Goal: Transaction & Acquisition: Purchase product/service

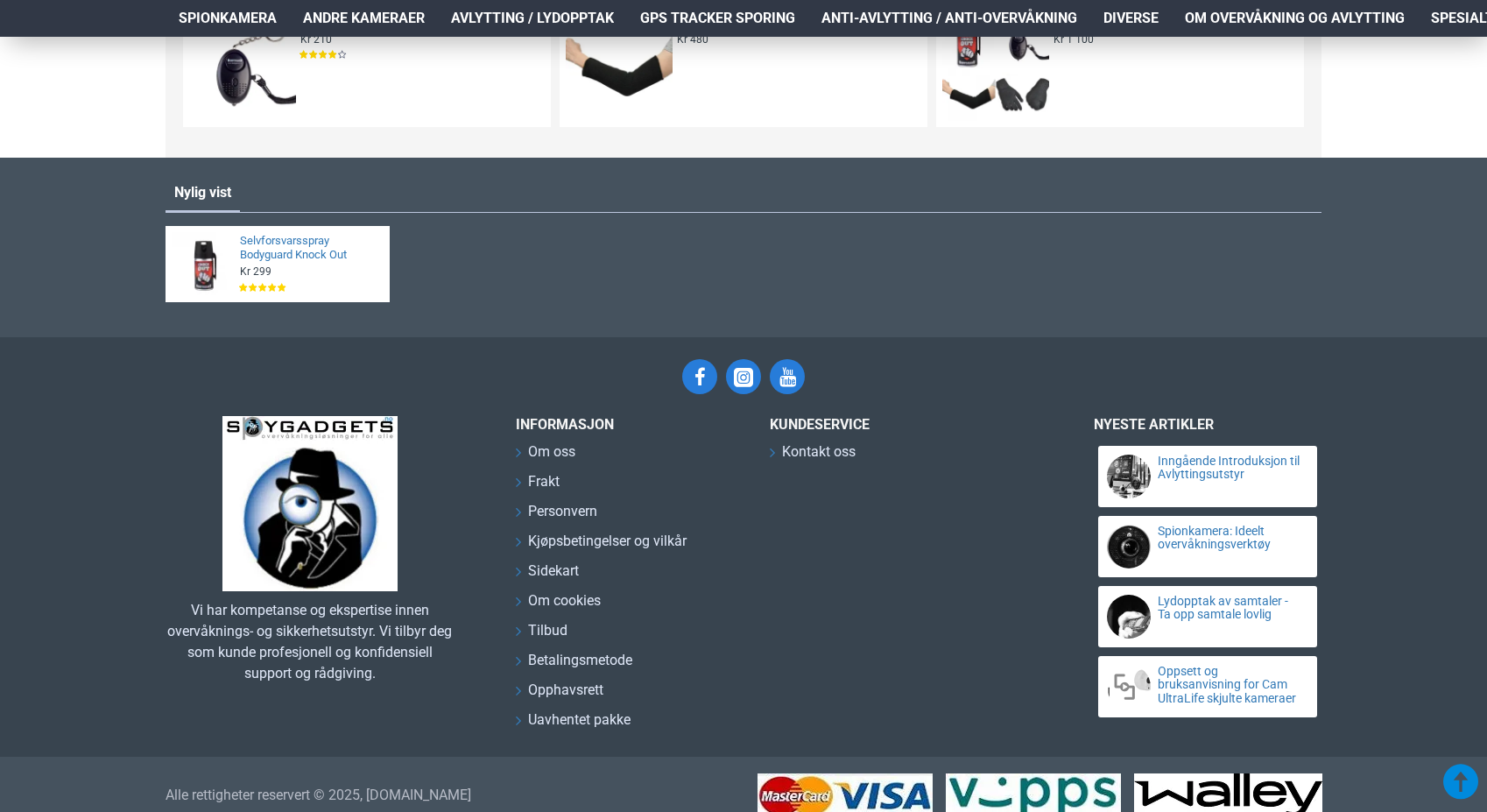
scroll to position [3459, 0]
click at [621, 537] on span "Kjøpsbetingelser og vilkår" at bounding box center [608, 541] width 158 height 21
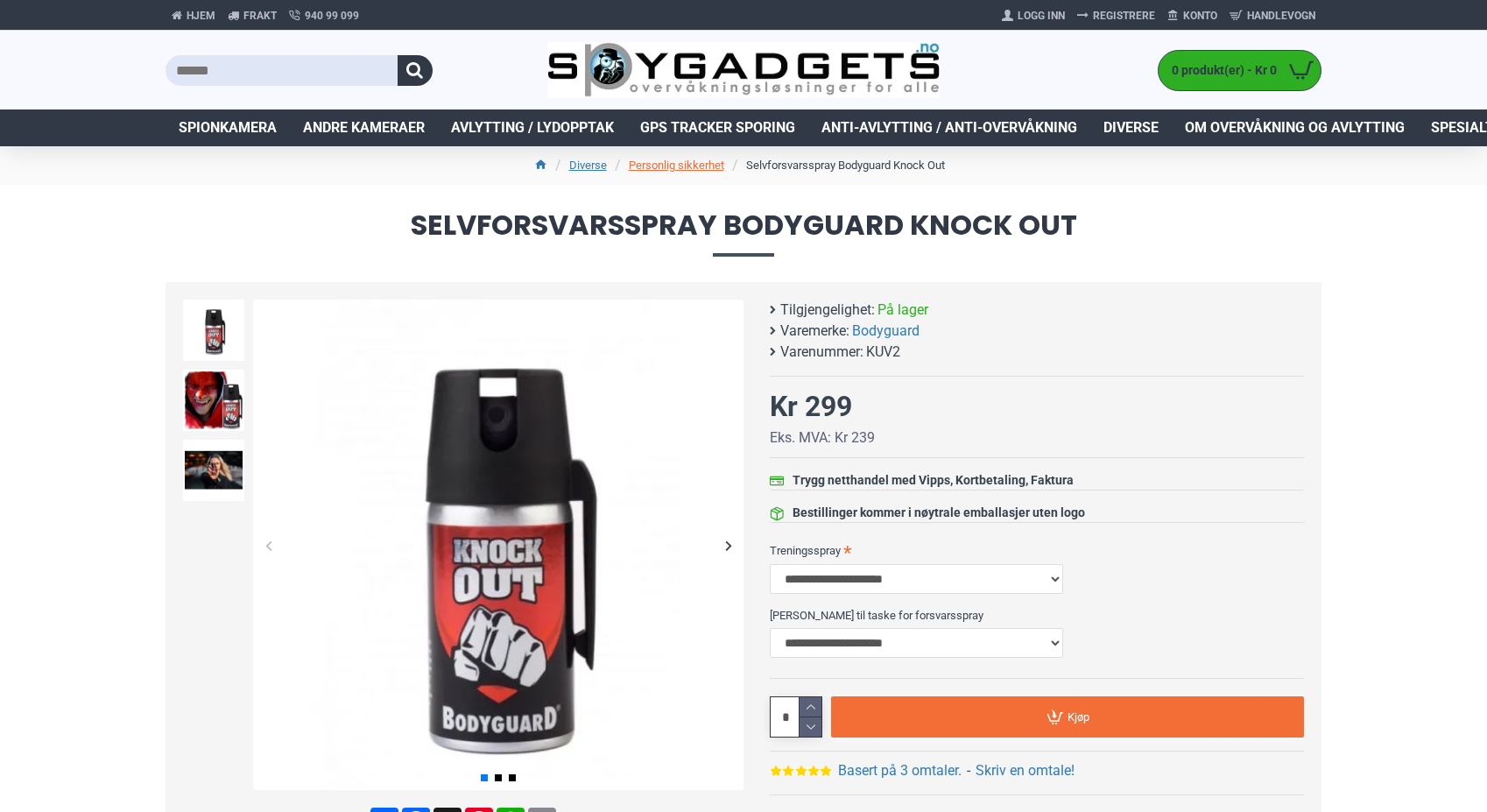
click at [659, 164] on link "Personlig sikkerhet" at bounding box center [677, 165] width 96 height 18
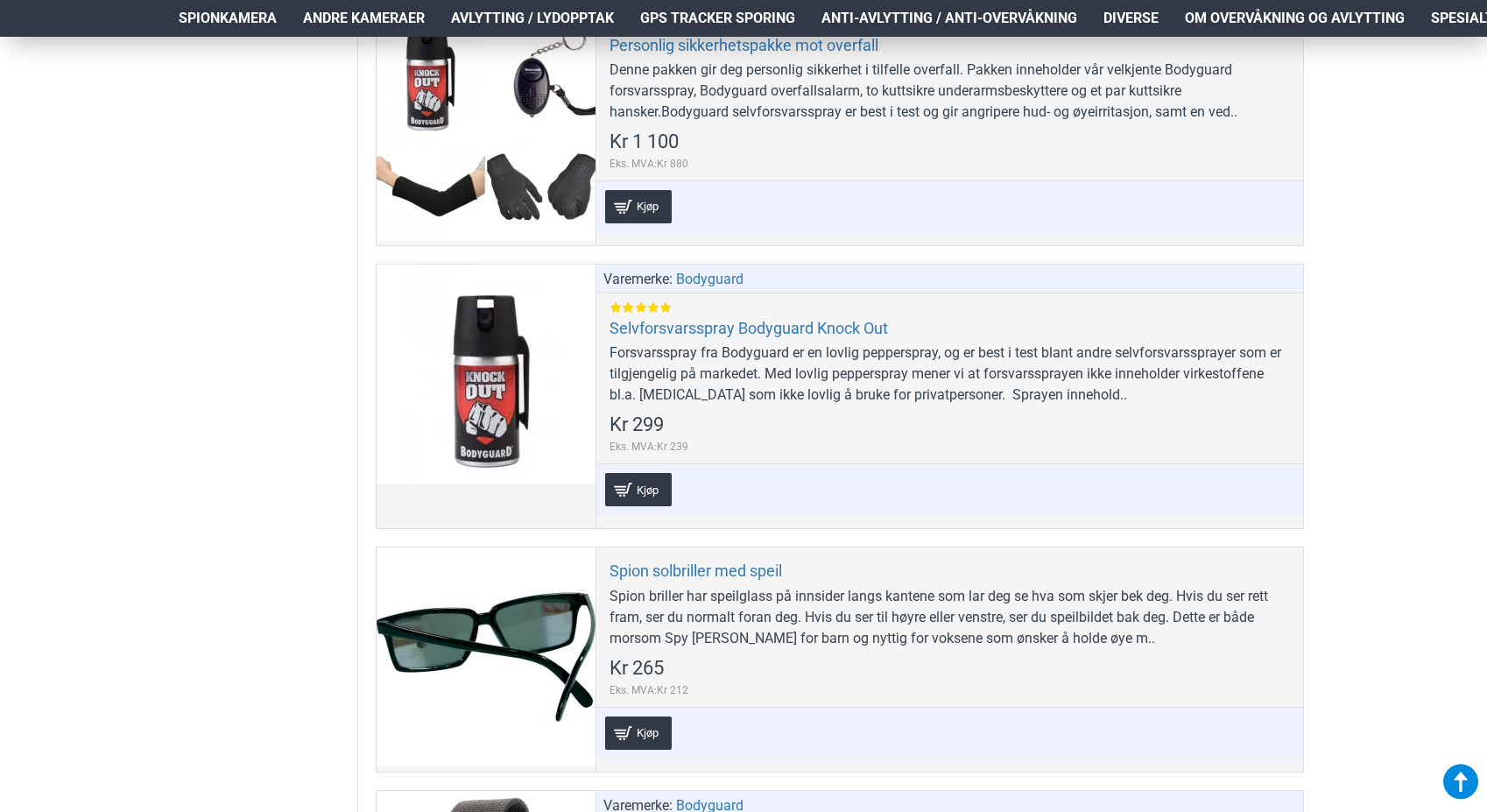
scroll to position [1453, 1]
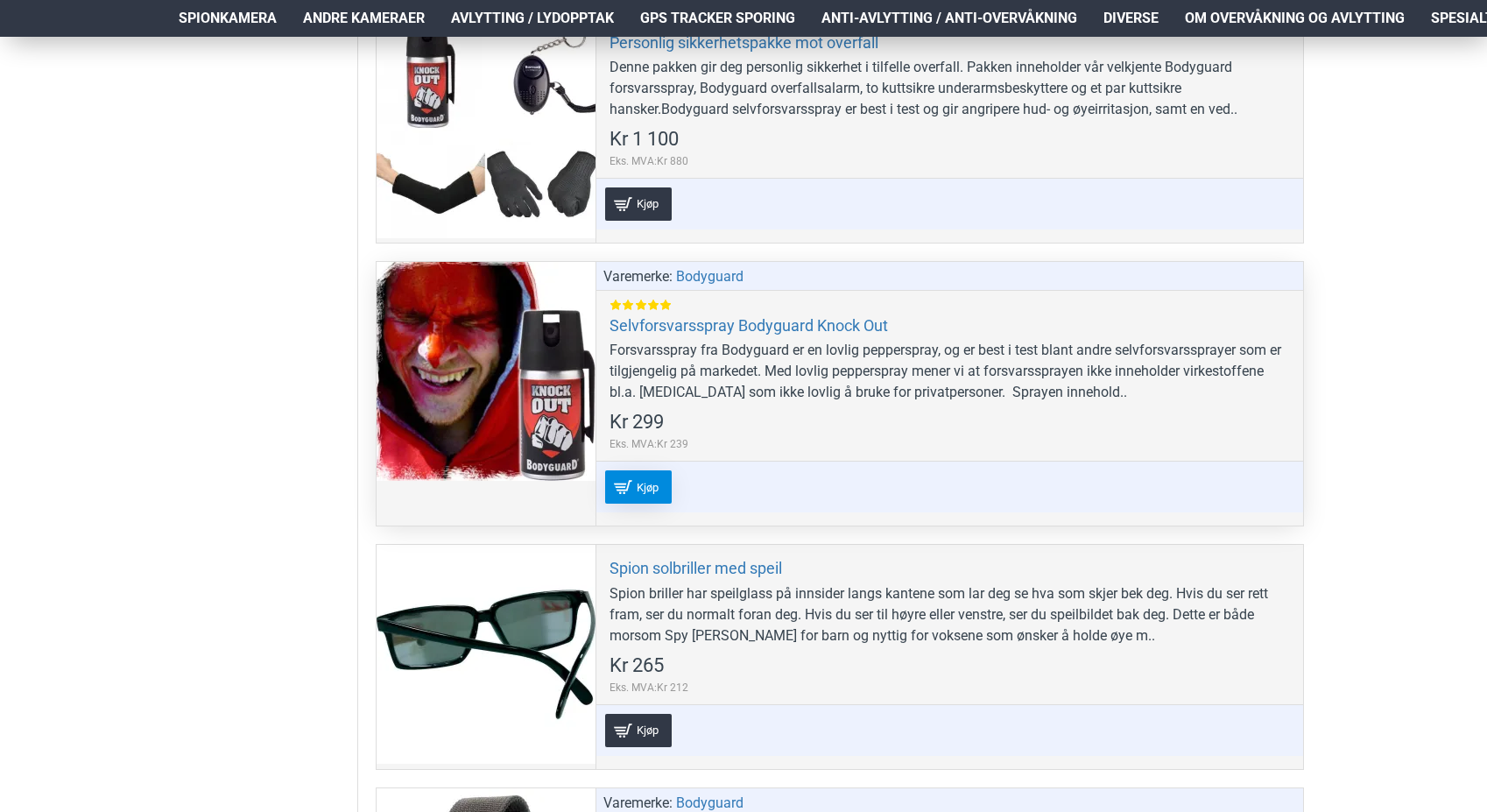
click at [641, 484] on span "Kjøp" at bounding box center [647, 487] width 30 height 12
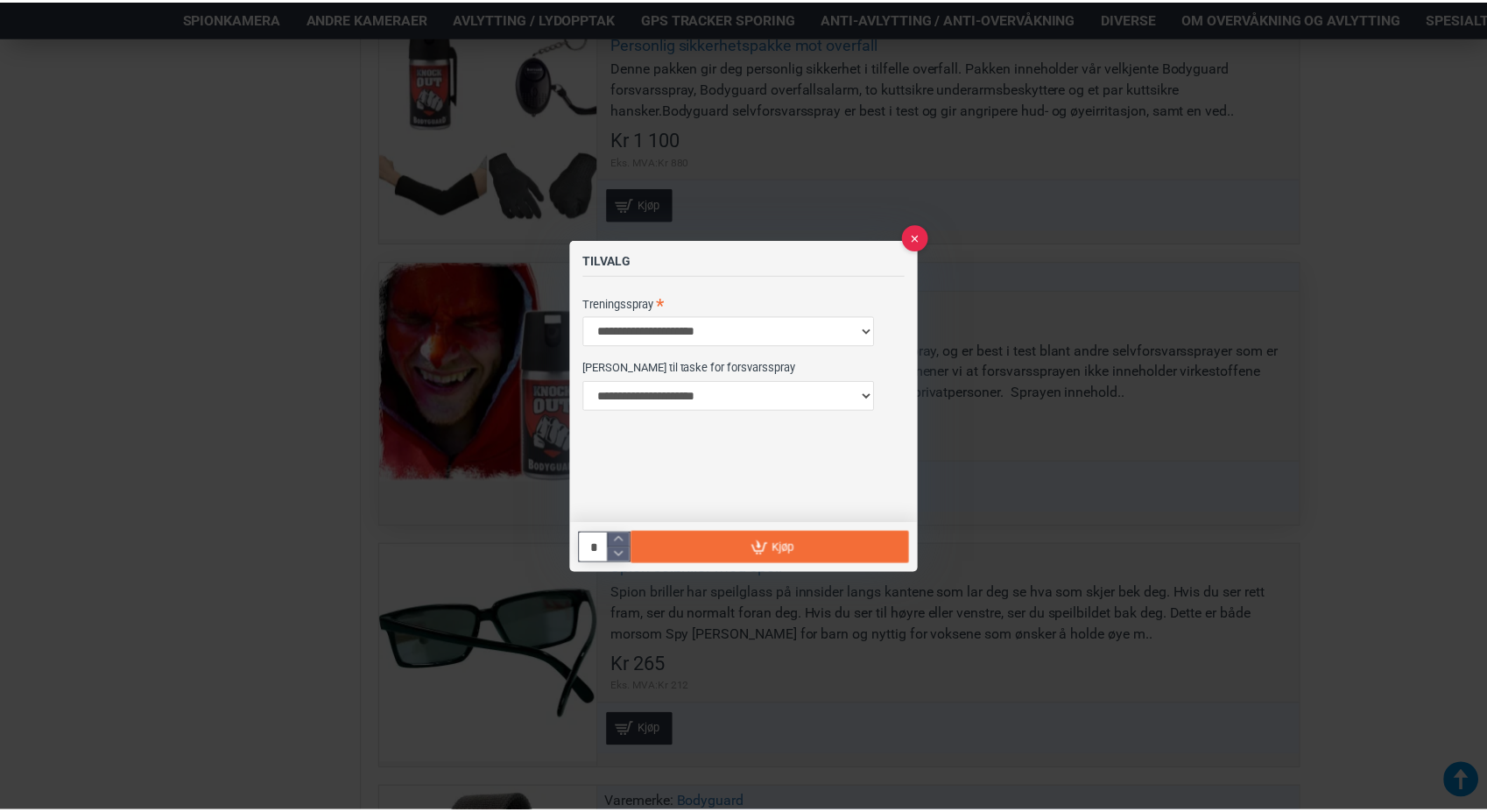
scroll to position [0, 0]
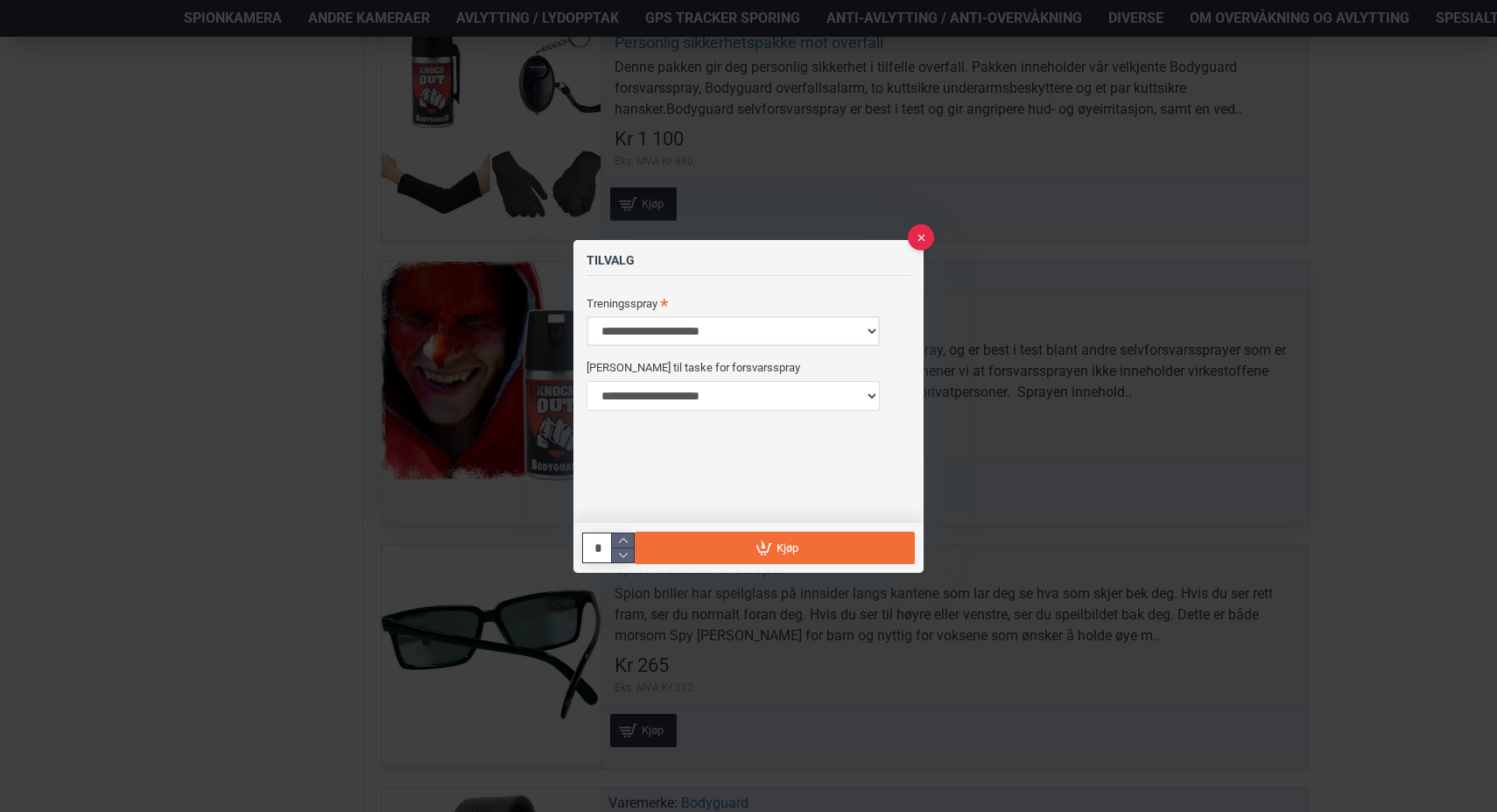
select select "***"
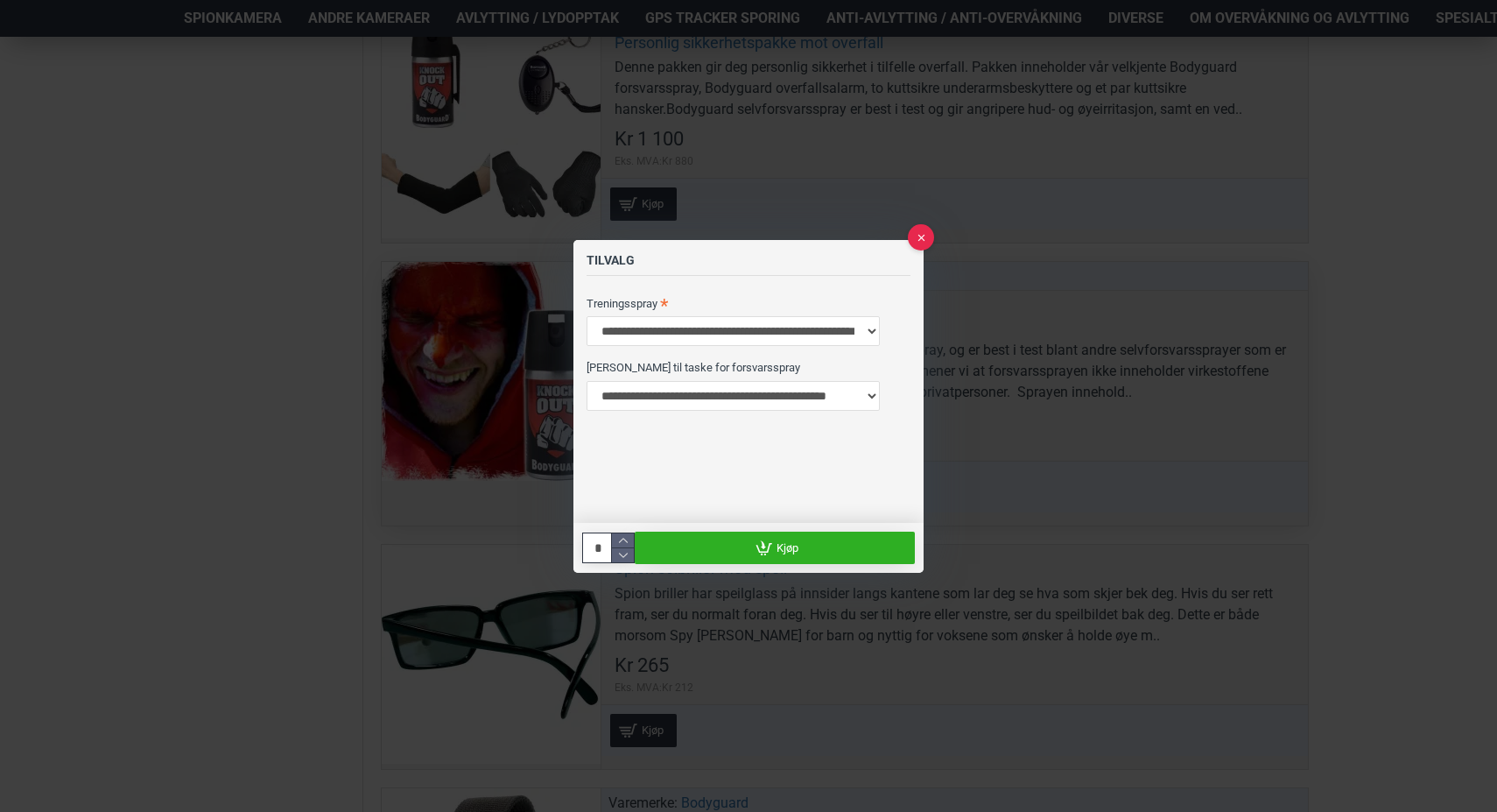
click at [774, 545] on link "Kjøp" at bounding box center [775, 546] width 280 height 32
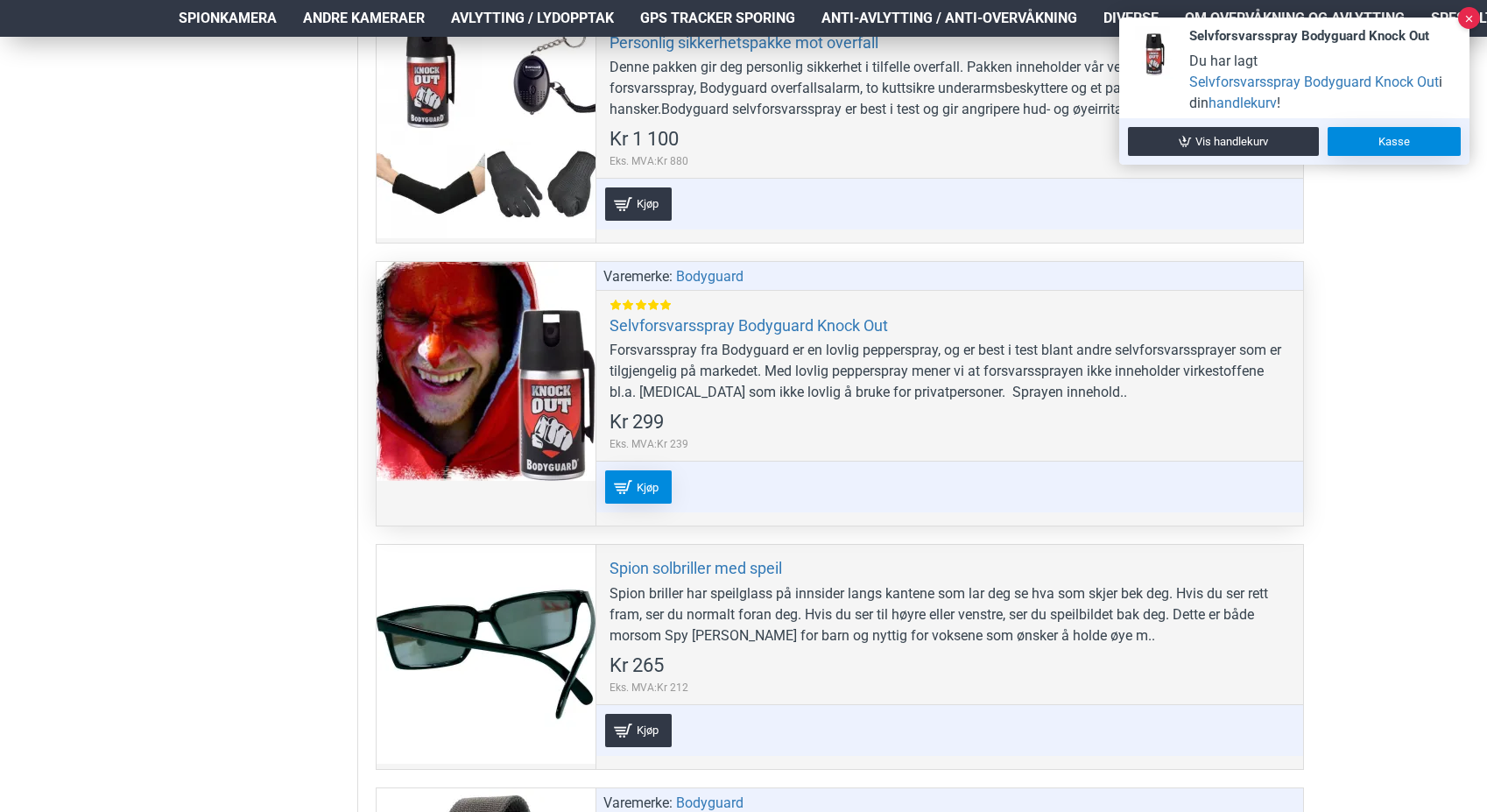
click at [1385, 138] on link "Kasse" at bounding box center [1394, 142] width 133 height 29
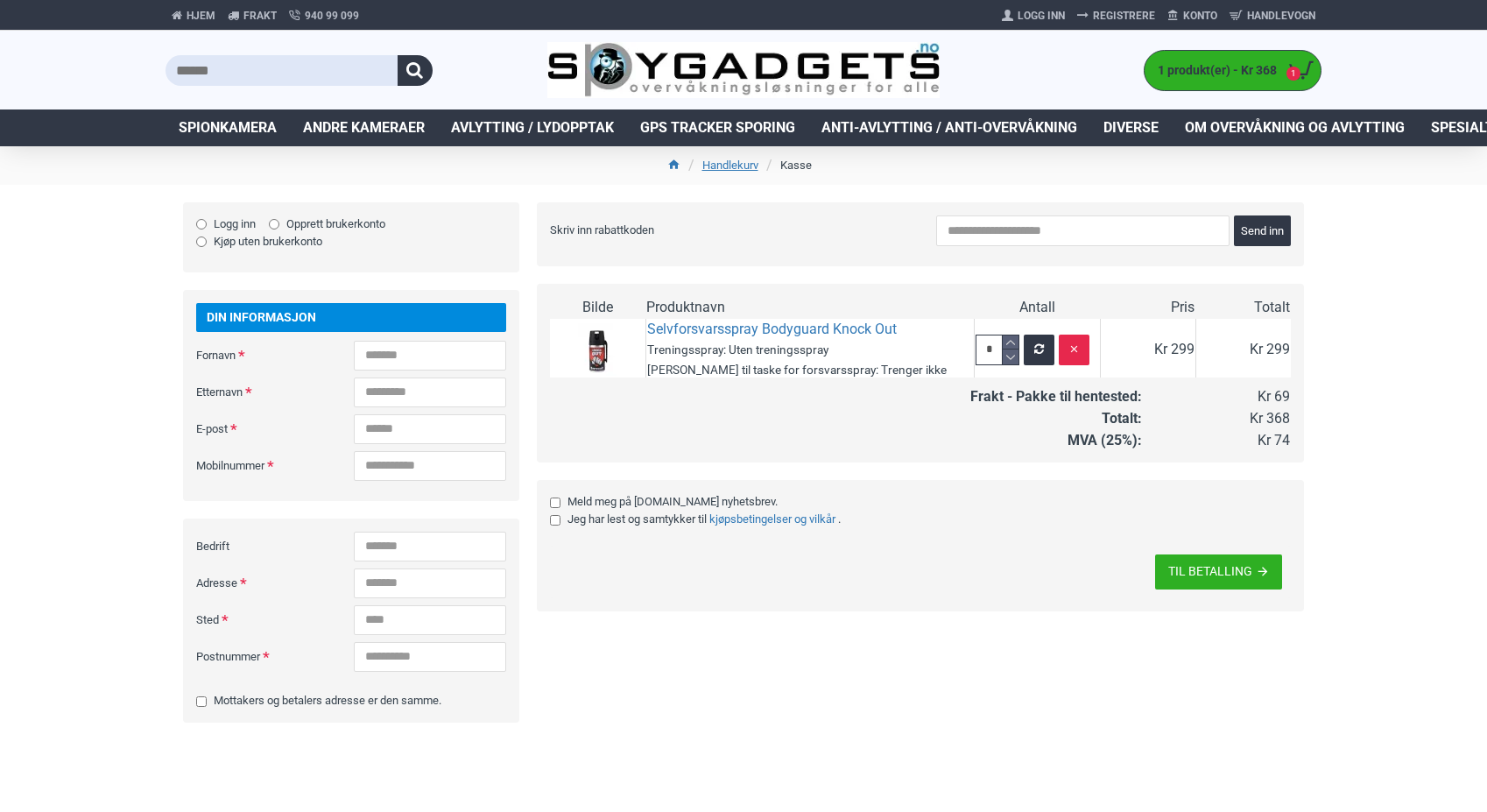
click at [1343, 366] on div "Hjem Frakt 940 99 099 Logg Inn Registrere Konto Handlevogn 1 1 produkt(er) - Kr…" at bounding box center [744, 406] width 1487 height 812
click at [1198, 564] on span "TIL BETALLING" at bounding box center [1210, 570] width 84 height 13
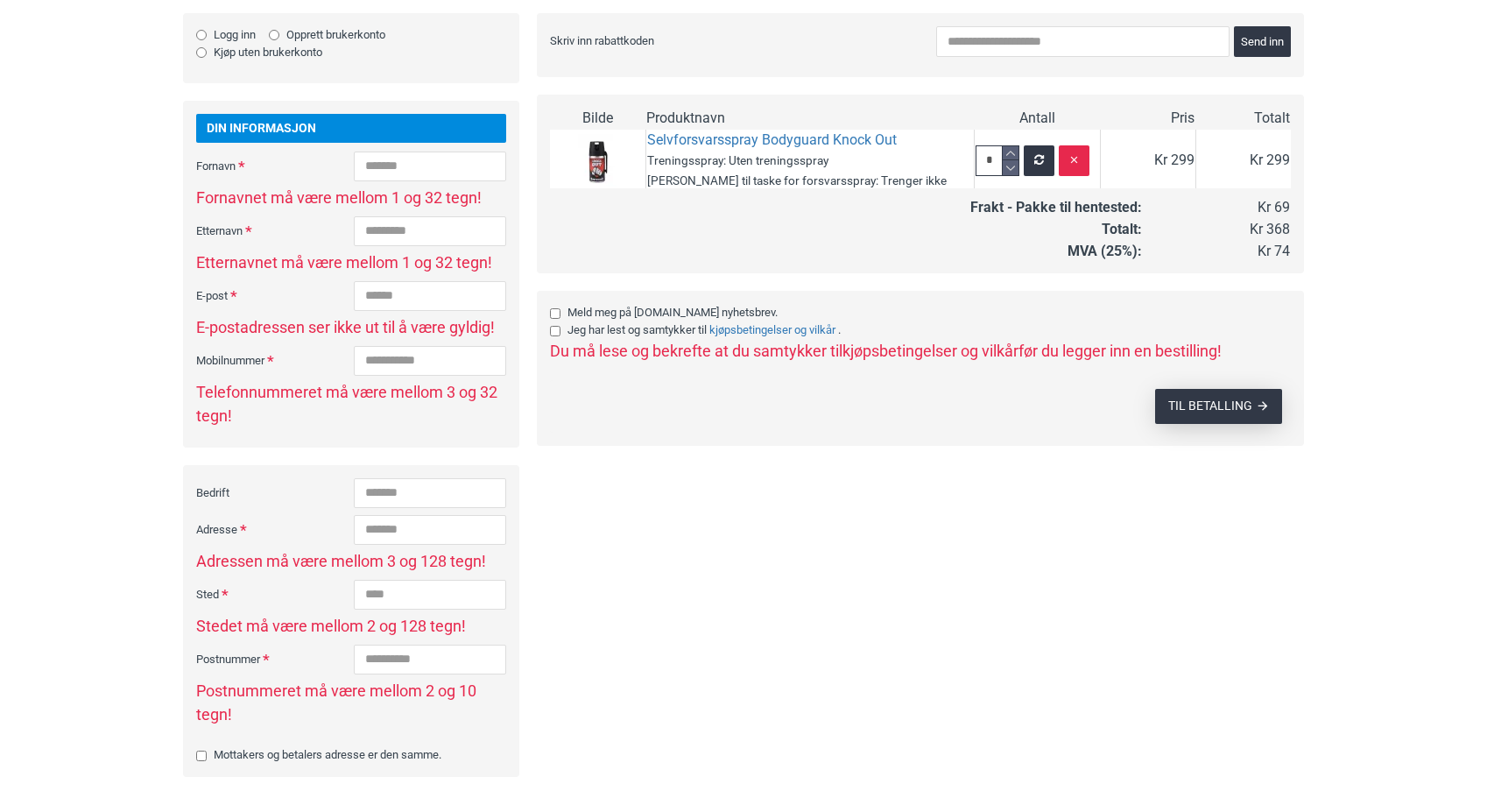
scroll to position [0, 0]
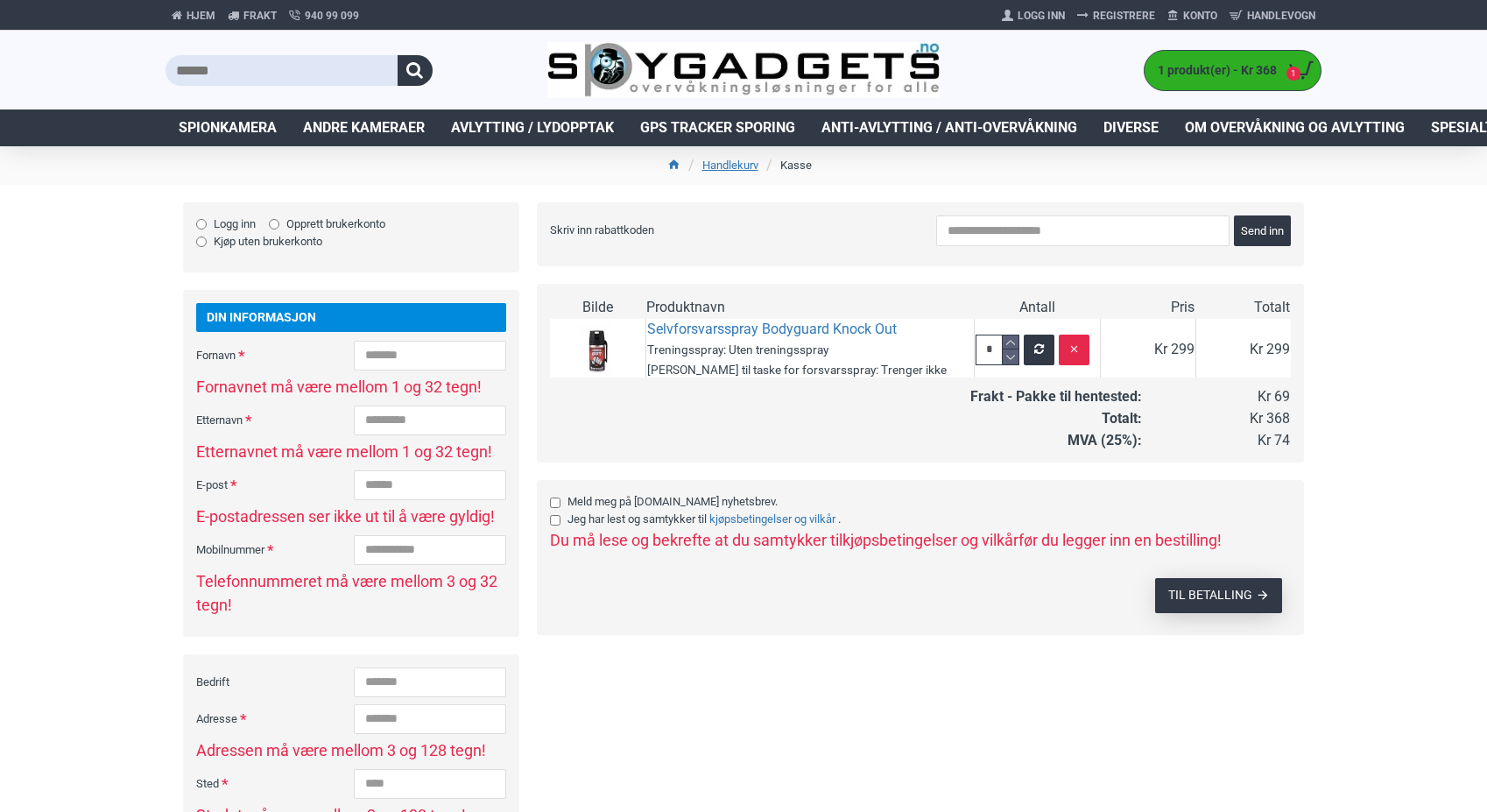
click at [1395, 321] on div "Hjem Frakt 940 99 099 Logg Inn Registrere Konto Handlevogn 1 1 produkt(er) - Kr…" at bounding box center [744, 500] width 1487 height 1001
click at [1059, 346] on button "button" at bounding box center [1073, 349] width 30 height 30
click at [1068, 346] on icon "button" at bounding box center [1074, 349] width 12 height 13
click at [1003, 355] on icon at bounding box center [1011, 356] width 16 height 15
type input "*"
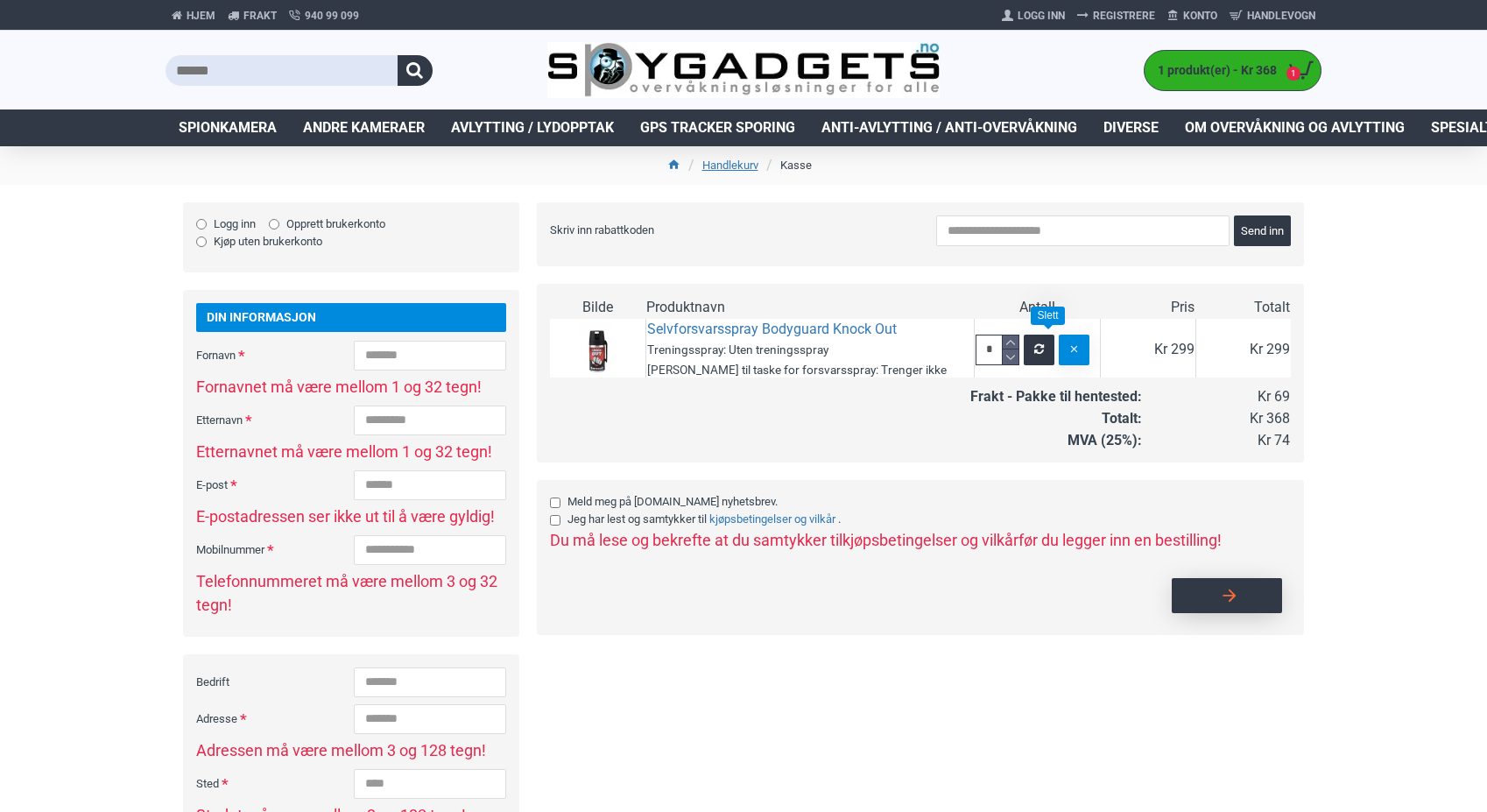
click at [1068, 346] on icon "button" at bounding box center [1074, 349] width 12 height 13
click at [1034, 348] on icon "button" at bounding box center [1039, 349] width 10 height 13
click at [1374, 353] on div "Hjem Frakt 940 99 099 Logg Inn Registrere Konto Handlevogn 1 1 produkt(er) - Kr…" at bounding box center [744, 500] width 1487 height 1001
click at [751, 327] on link "Selvforsvarsspray Bodyguard Knock Out" at bounding box center [771, 330] width 249 height 21
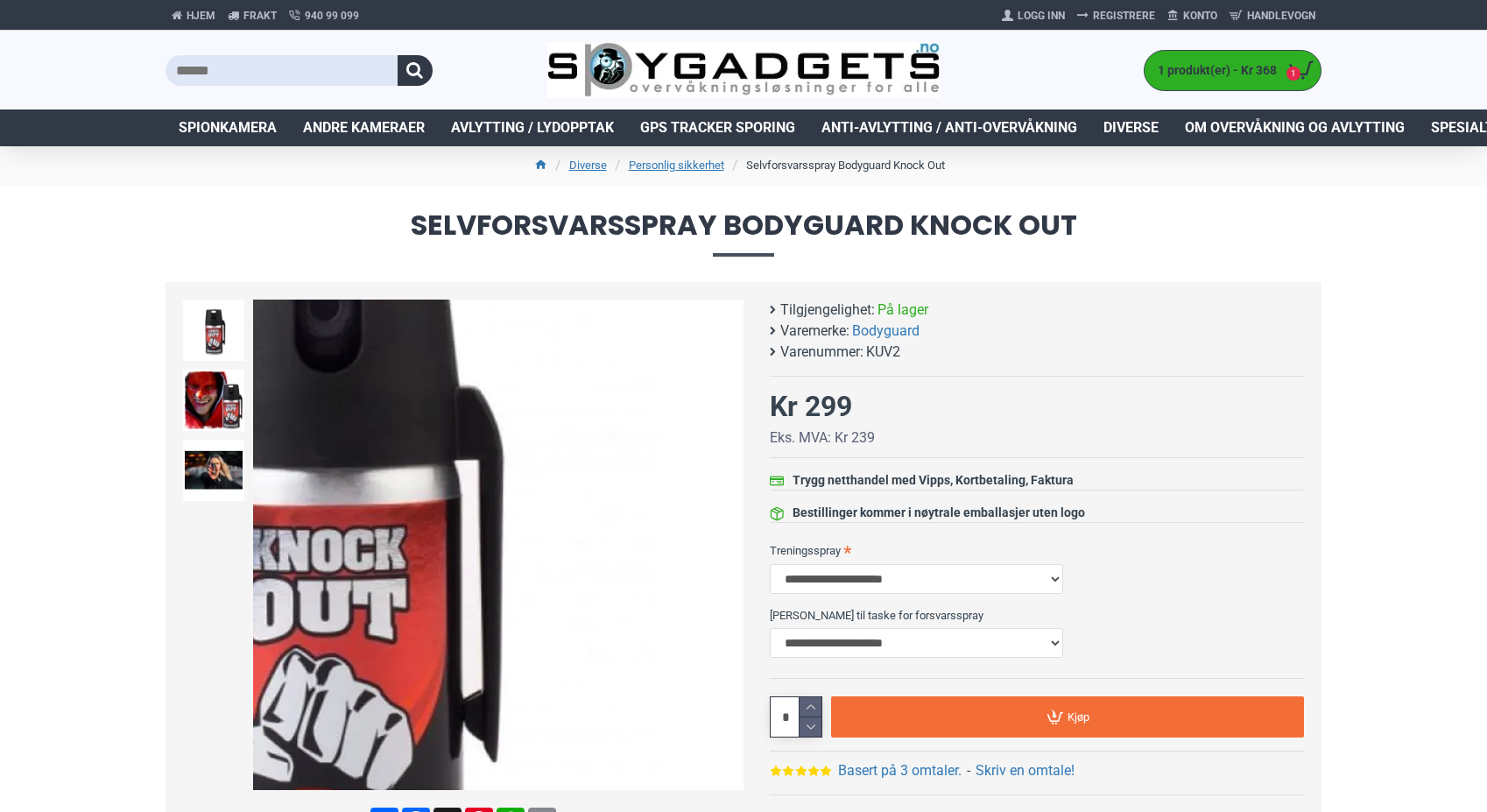
click at [722, 551] on div "Next slide" at bounding box center [727, 544] width 30 height 30
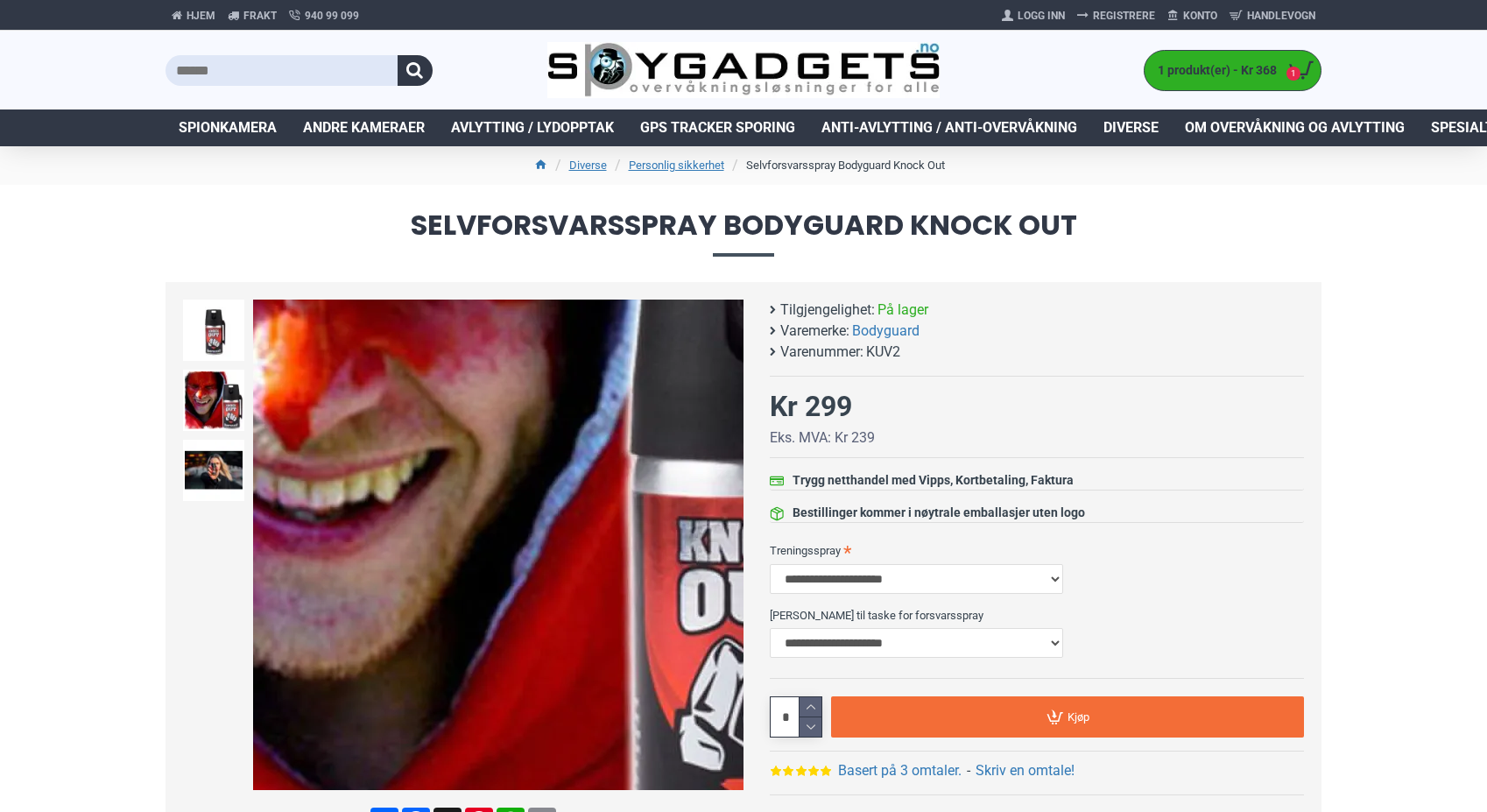
click at [501, 649] on img at bounding box center [498, 544] width 490 height 490
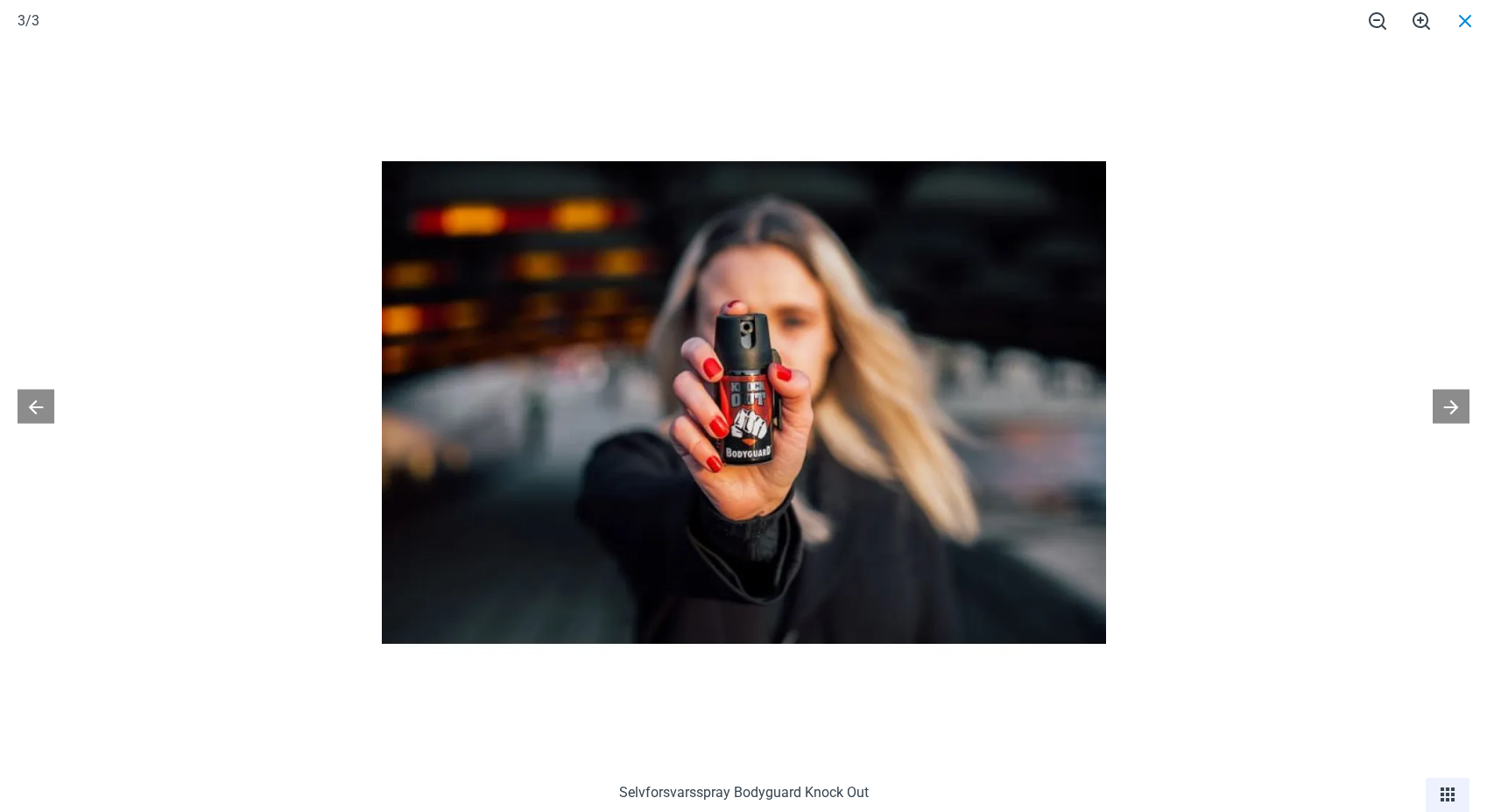
click at [1466, 22] on span at bounding box center [1464, 21] width 44 height 41
